Goal: Task Accomplishment & Management: Complete application form

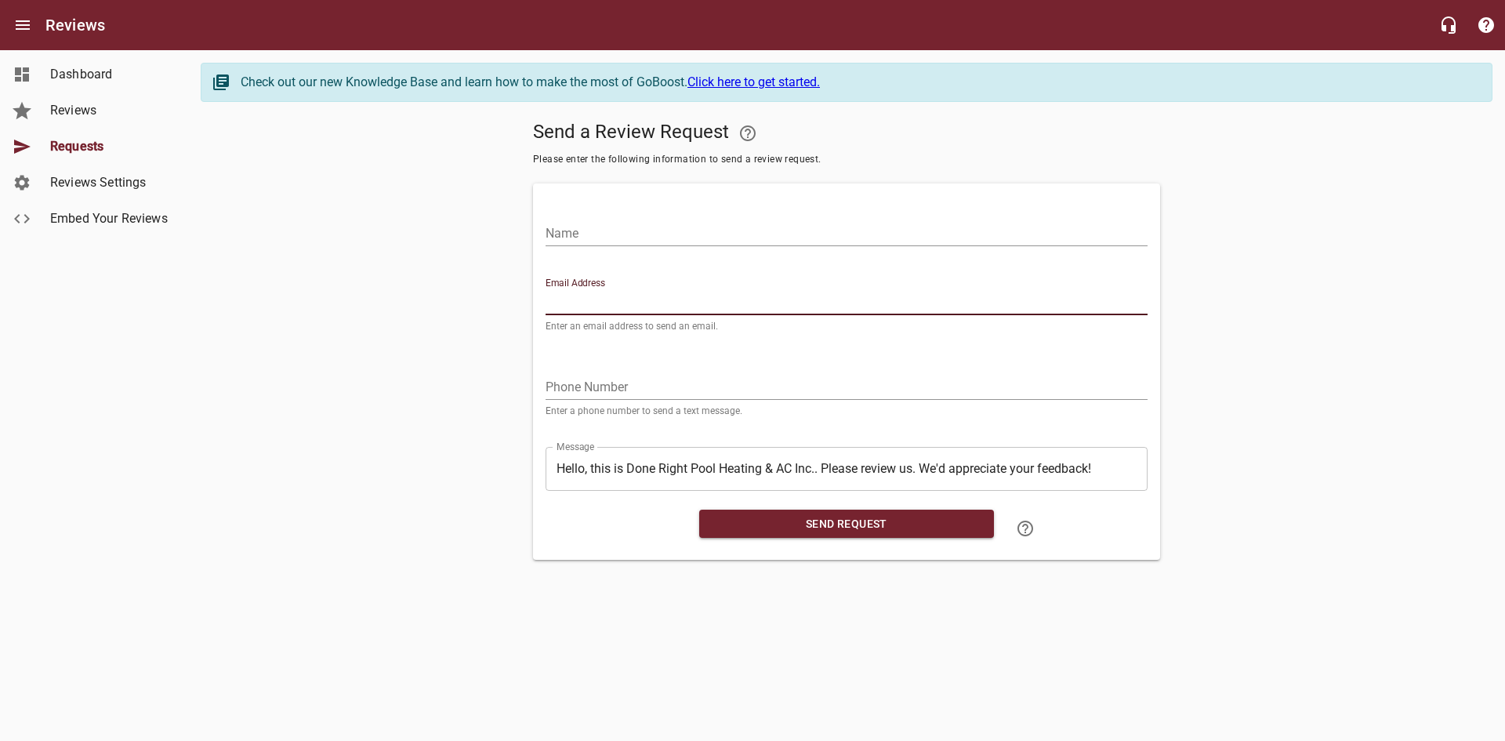
drag, startPoint x: 566, startPoint y: 306, endPoint x: 571, endPoint y: 295, distance: 11.2
click at [566, 306] on input "Email Address" at bounding box center [847, 302] width 602 height 25
paste input "[EMAIL_ADDRESS][DOMAIN_NAME]"
type input "[EMAIL_ADDRESS][DOMAIN_NAME]"
click at [600, 221] on input "Name" at bounding box center [847, 233] width 602 height 25
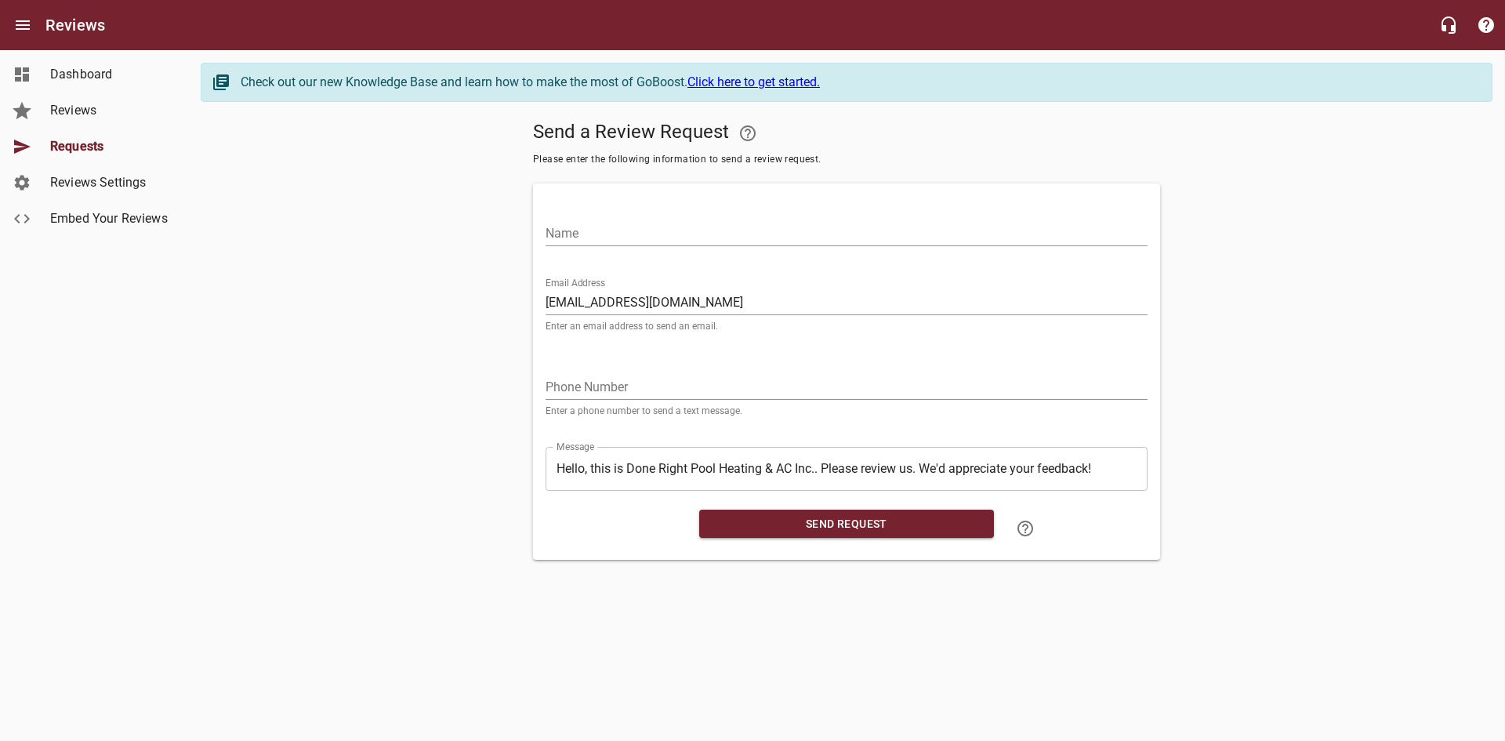
click at [813, 223] on input "Name" at bounding box center [847, 233] width 602 height 25
paste input "[PERSON_NAME]"
type input "[PERSON_NAME]"
click at [735, 382] on input "tel" at bounding box center [847, 387] width 602 height 25
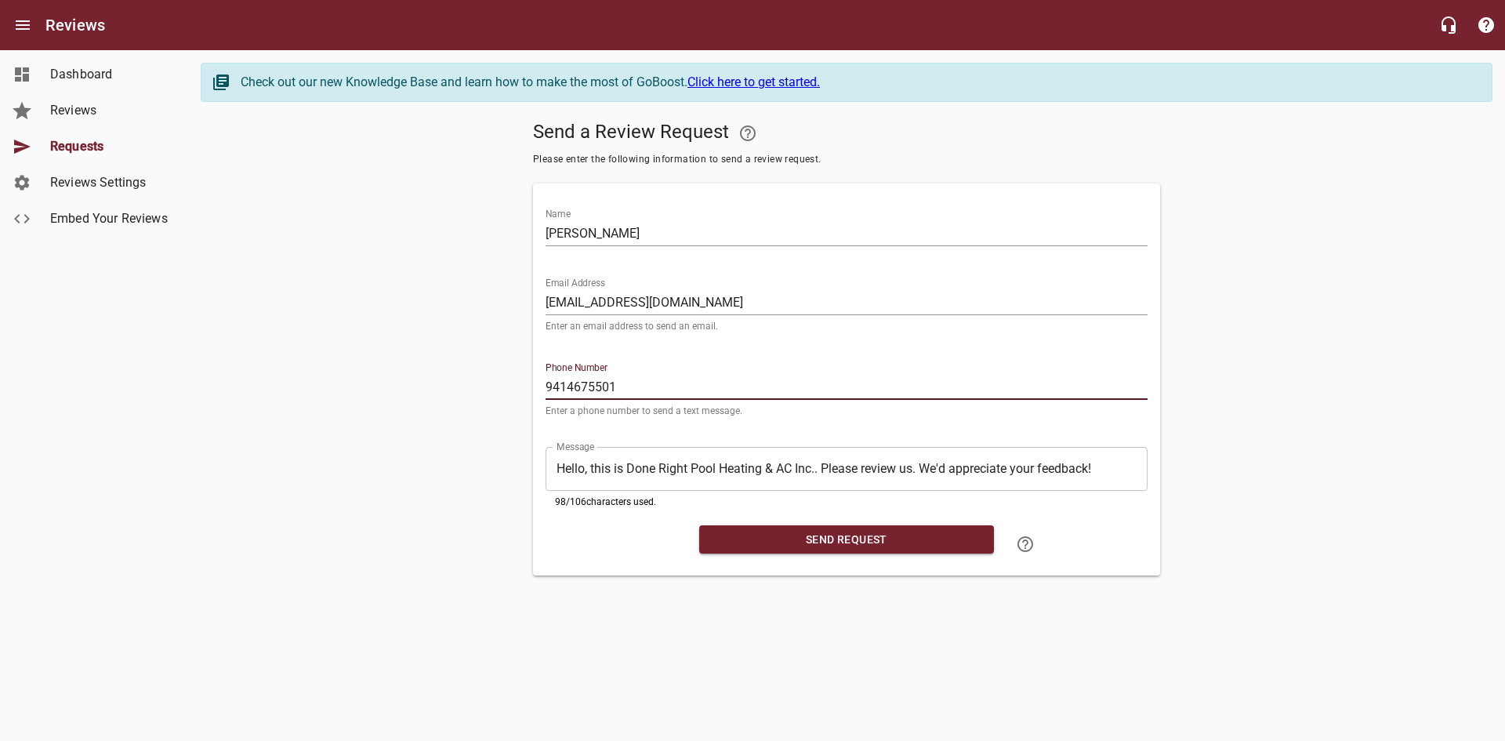
type input "9414675501"
click at [865, 539] on span "Send Request" at bounding box center [847, 540] width 270 height 20
